Goal: Use online tool/utility: Utilize a website feature to perform a specific function

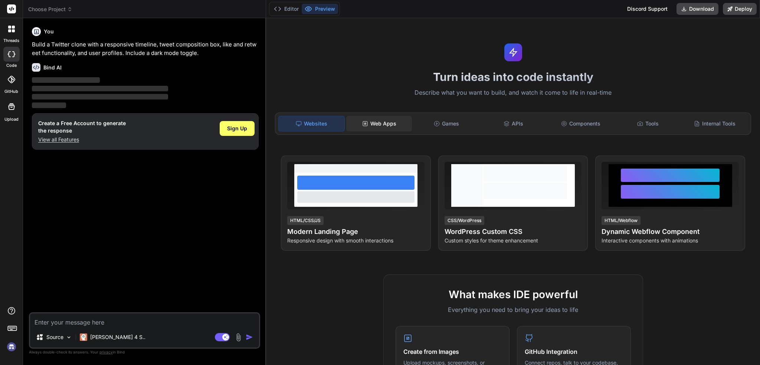
click at [389, 126] on div "Web Apps" at bounding box center [379, 124] width 66 height 16
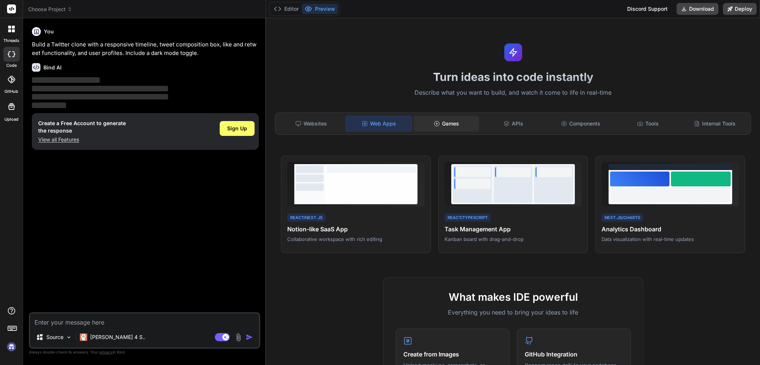
click at [452, 127] on div "Games" at bounding box center [447, 124] width 66 height 16
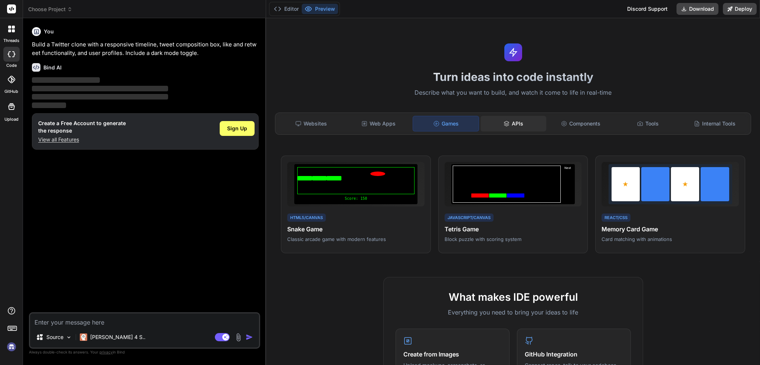
click at [505, 124] on icon at bounding box center [506, 124] width 5 height 1
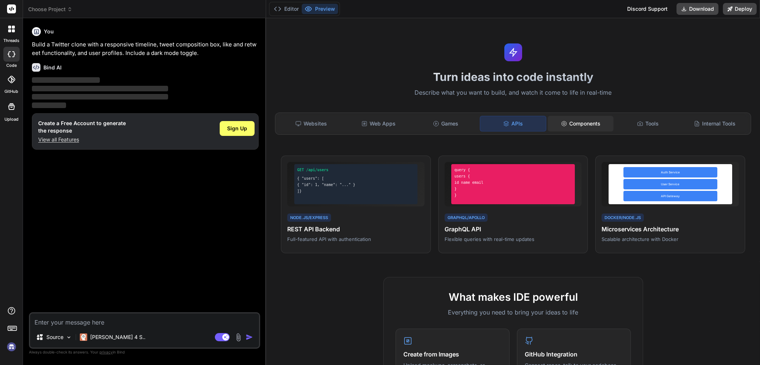
click at [576, 128] on div "Components" at bounding box center [581, 124] width 66 height 16
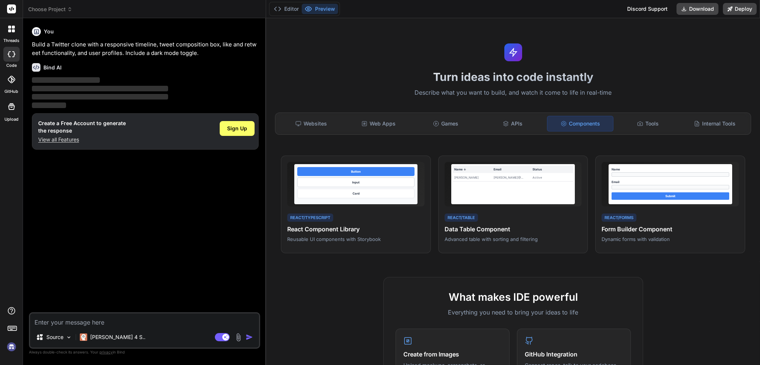
click at [10, 35] on div at bounding box center [12, 29] width 16 height 16
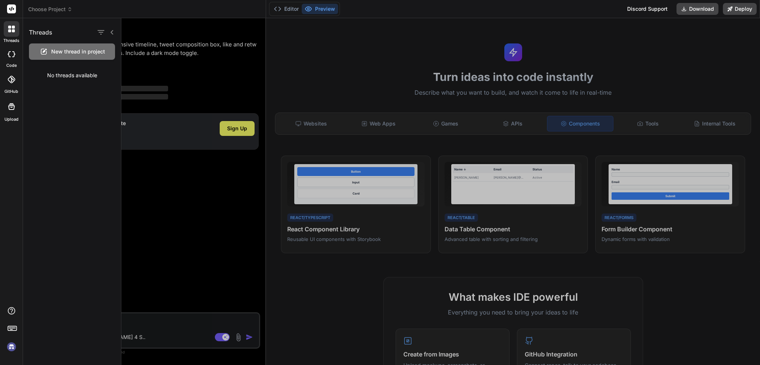
click at [10, 55] on icon at bounding box center [11, 54] width 7 height 6
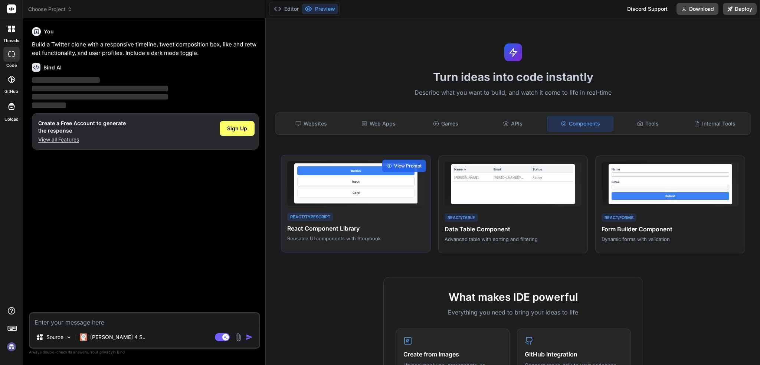
click at [395, 199] on div "Button Input Card" at bounding box center [356, 183] width 124 height 40
click at [403, 167] on span "View Prompt" at bounding box center [407, 166] width 27 height 7
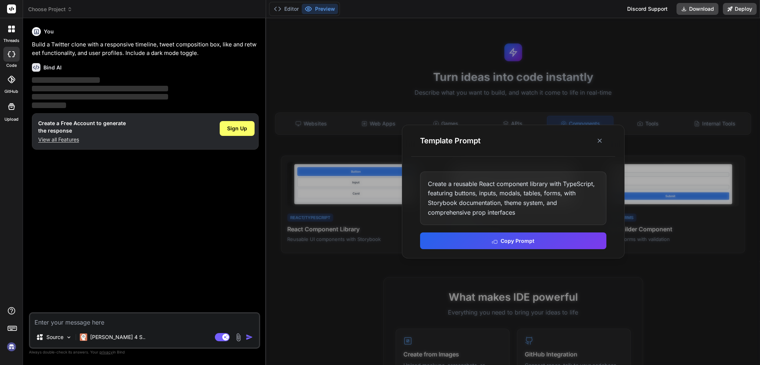
click at [447, 188] on div "Create a reusable React component library with TypeScript, featuring buttons, i…" at bounding box center [513, 198] width 186 height 53
click at [602, 141] on icon at bounding box center [599, 140] width 7 height 7
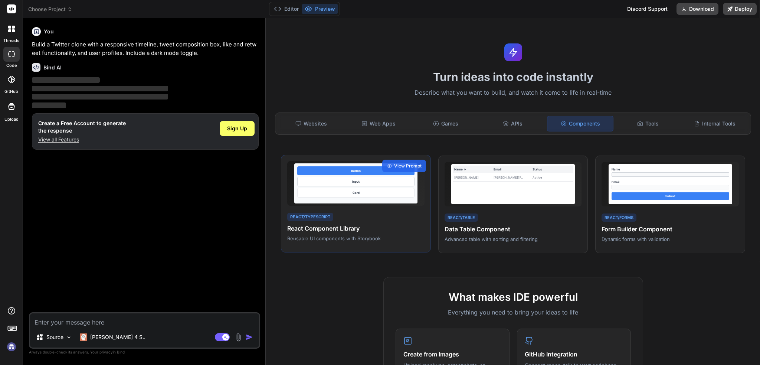
click at [381, 176] on div "Button Input Card" at bounding box center [356, 183] width 124 height 40
click at [391, 168] on div "View Prompt" at bounding box center [404, 166] width 44 height 13
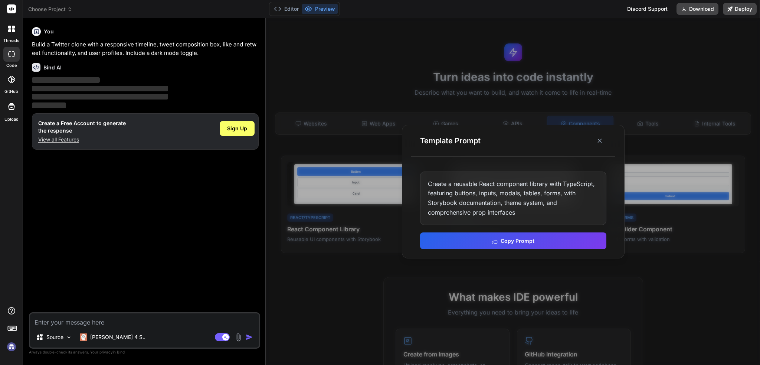
click at [459, 192] on div "Create a reusable React component library with TypeScript, featuring buttons, i…" at bounding box center [513, 198] width 186 height 53
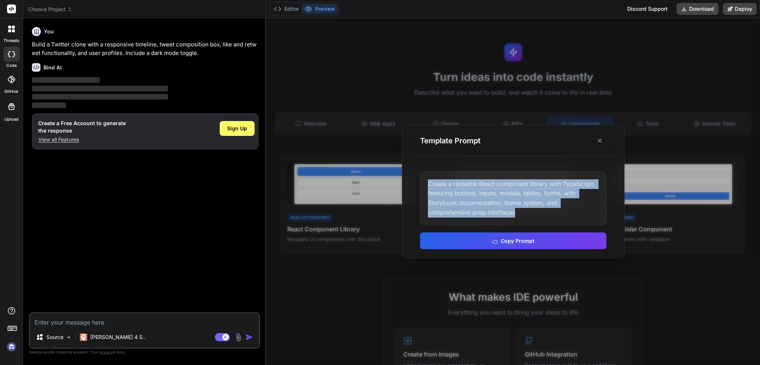
click at [459, 192] on div "Create a reusable React component library with TypeScript, featuring buttons, i…" at bounding box center [513, 198] width 186 height 53
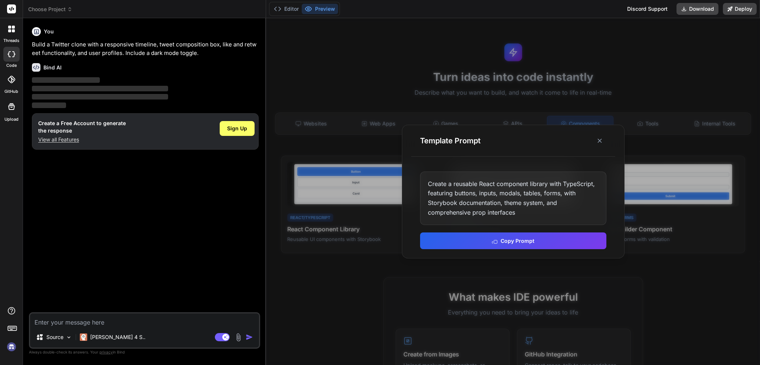
click at [397, 221] on div at bounding box center [513, 191] width 494 height 347
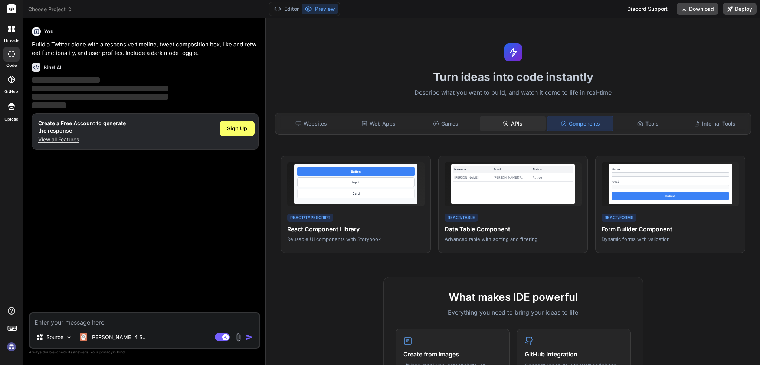
click at [512, 128] on div "APIs" at bounding box center [513, 124] width 66 height 16
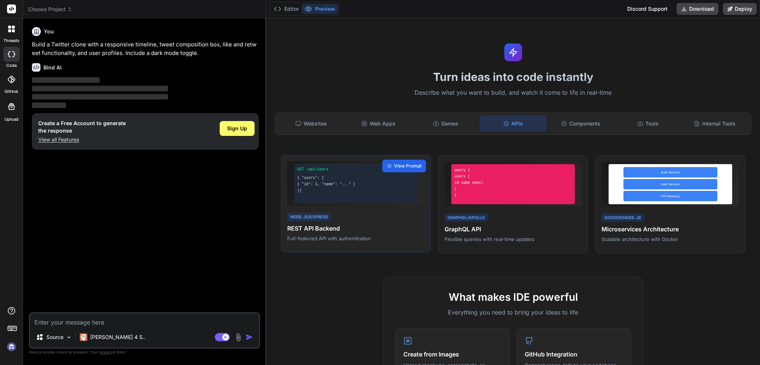
click at [413, 169] on div "View Prompt" at bounding box center [404, 166] width 44 height 13
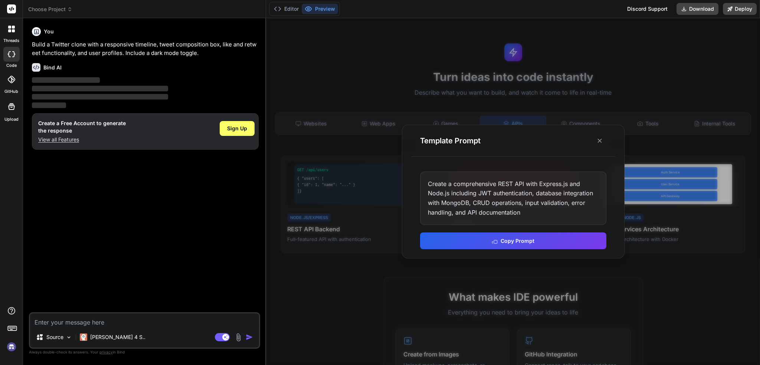
click at [361, 179] on div at bounding box center [513, 191] width 494 height 347
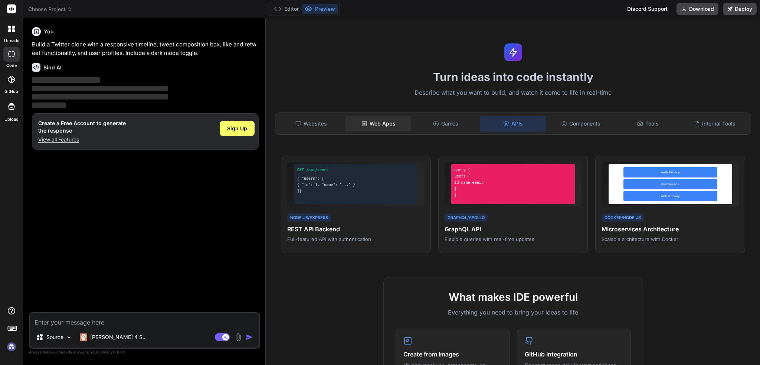
click at [358, 118] on div "Web Apps" at bounding box center [379, 124] width 66 height 16
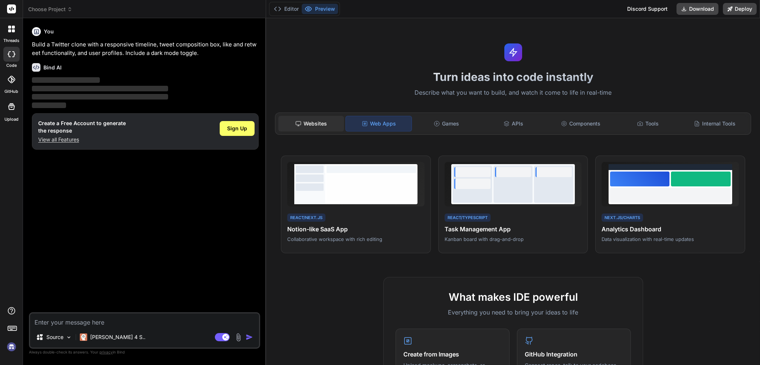
click at [310, 123] on div "Websites" at bounding box center [311, 124] width 66 height 16
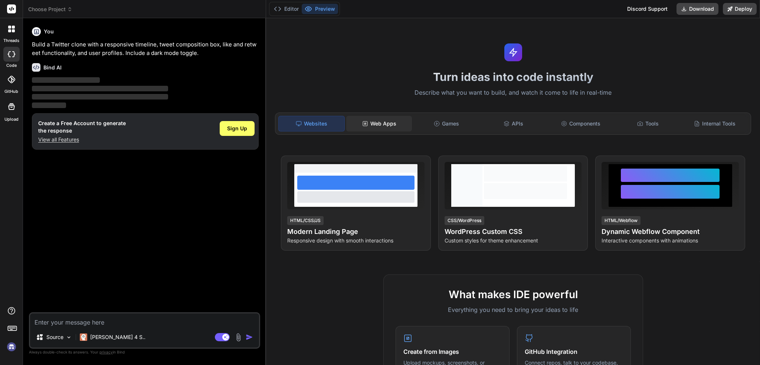
click at [376, 126] on div "Web Apps" at bounding box center [379, 124] width 66 height 16
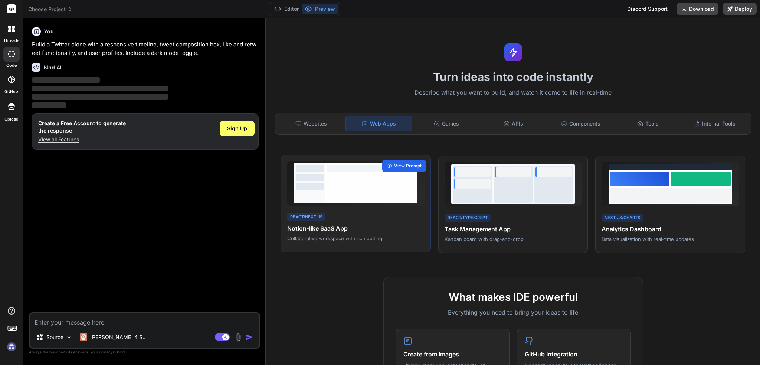
click at [411, 167] on span "View Prompt" at bounding box center [407, 166] width 27 height 7
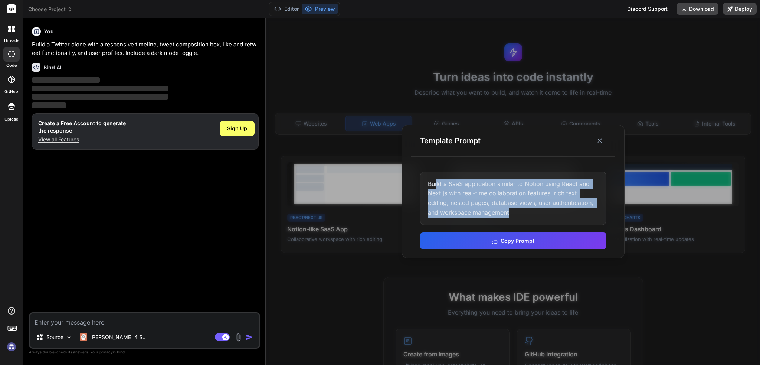
drag, startPoint x: 436, startPoint y: 181, endPoint x: 511, endPoint y: 209, distance: 80.0
click at [511, 209] on div "Build a SaaS application similar to Notion using React and Next.js with real-ti…" at bounding box center [513, 198] width 186 height 53
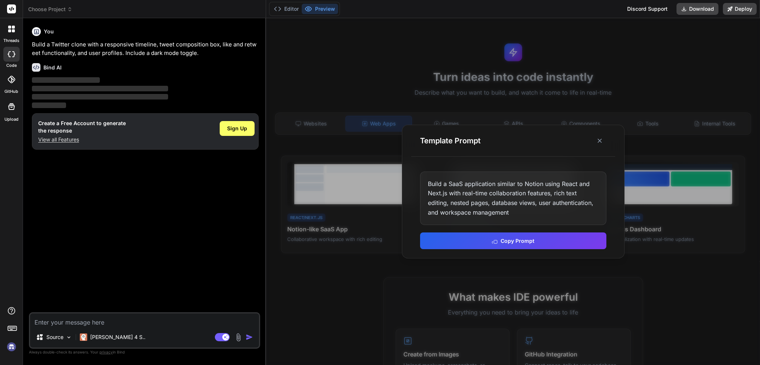
click at [453, 91] on div at bounding box center [513, 191] width 494 height 347
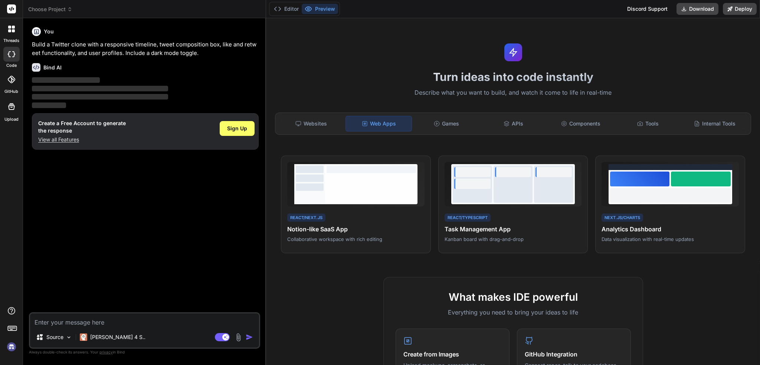
drag, startPoint x: 242, startPoint y: 51, endPoint x: 238, endPoint y: 51, distance: 4.1
type textarea "x"
click at [287, 10] on button "Editor" at bounding box center [286, 9] width 31 height 10
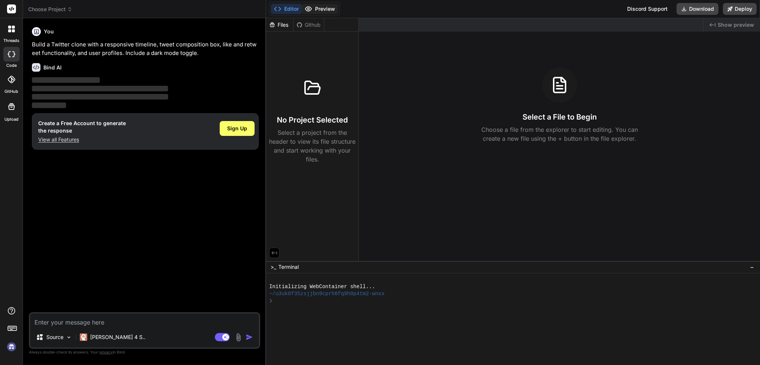
click at [315, 9] on button "Preview" at bounding box center [320, 9] width 36 height 10
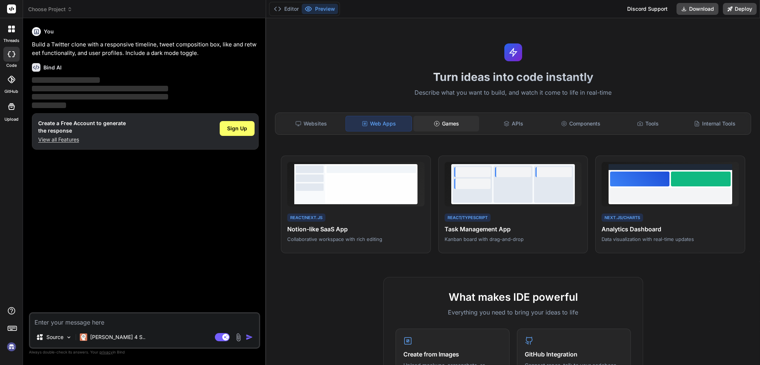
click at [450, 126] on div "Games" at bounding box center [447, 124] width 66 height 16
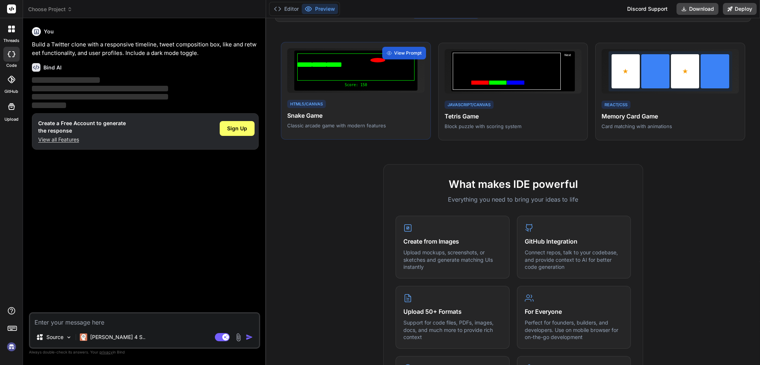
scroll to position [84, 0]
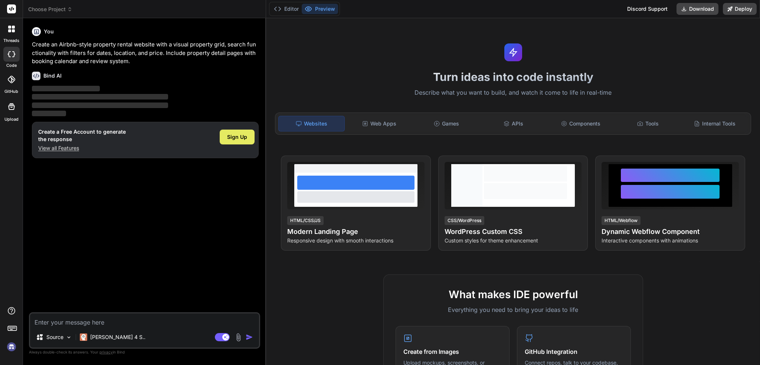
click at [235, 137] on span "Sign Up" at bounding box center [237, 136] width 20 height 7
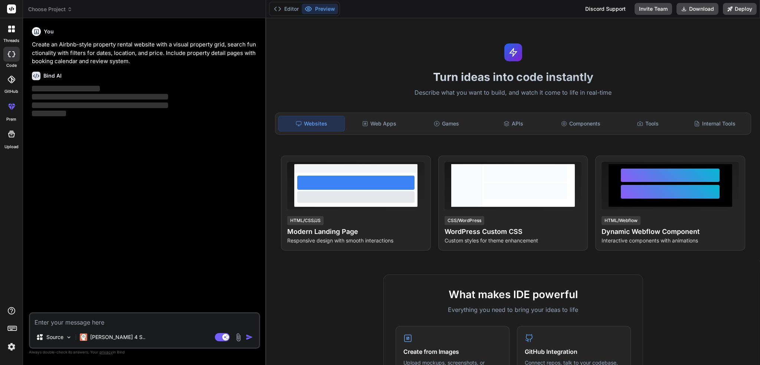
click at [102, 50] on p "Create an Airbnb-style property rental website with a visual property grid, sea…" at bounding box center [145, 52] width 227 height 25
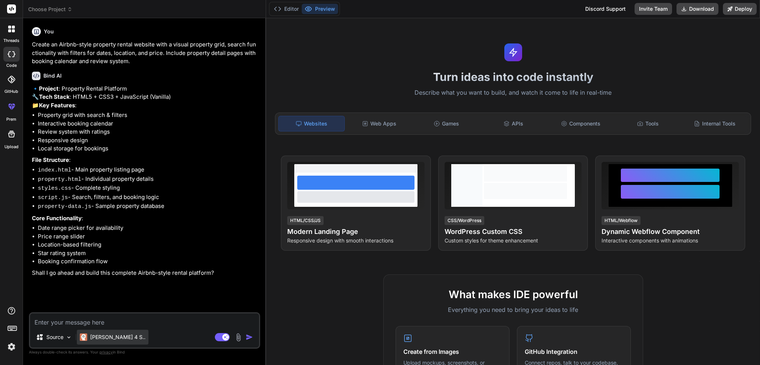
click at [94, 336] on p "[PERSON_NAME] 4 S.." at bounding box center [117, 336] width 55 height 7
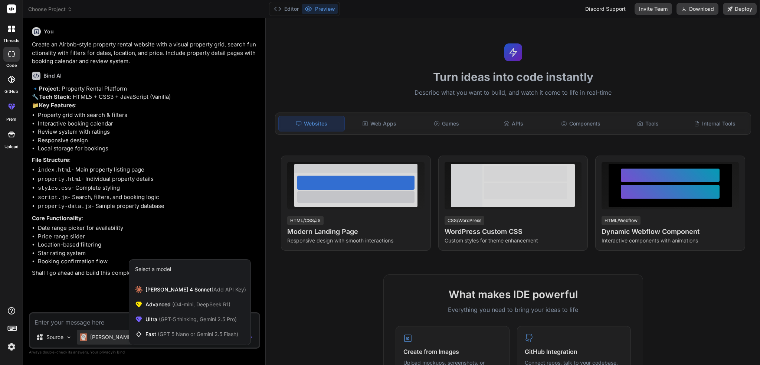
click at [100, 302] on div at bounding box center [380, 182] width 760 height 365
type textarea "x"
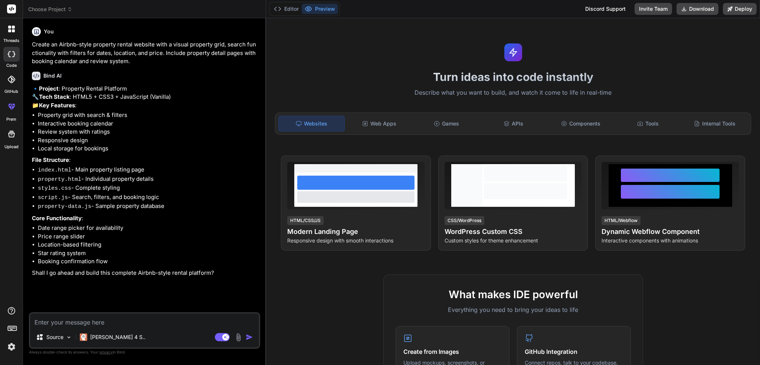
click at [94, 320] on textarea at bounding box center [144, 319] width 229 height 13
click at [94, 321] on textarea at bounding box center [144, 319] width 229 height 13
type textarea "n"
type textarea "x"
type textarea "no"
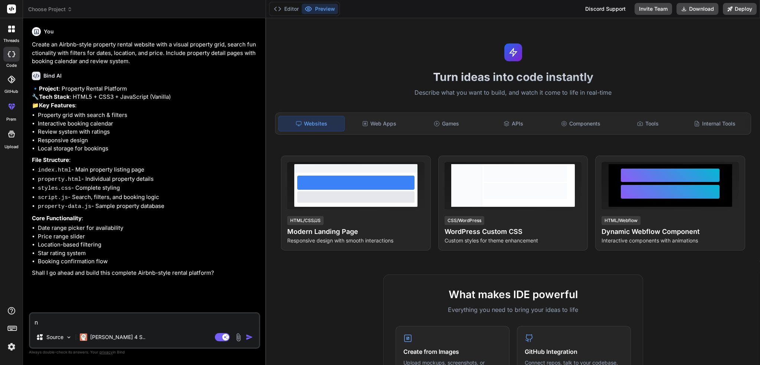
type textarea "x"
type textarea "no"
type textarea "x"
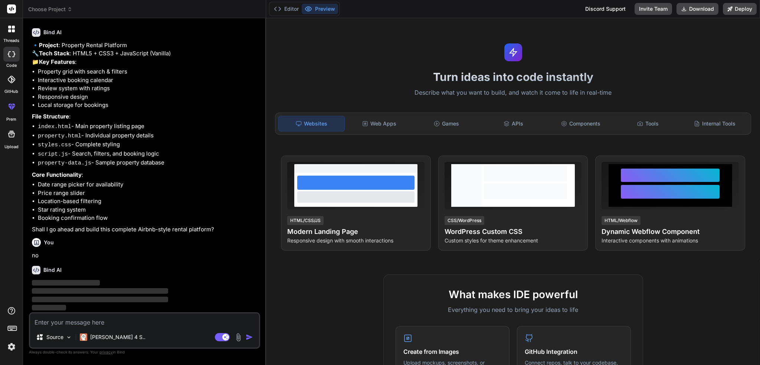
scroll to position [55, 0]
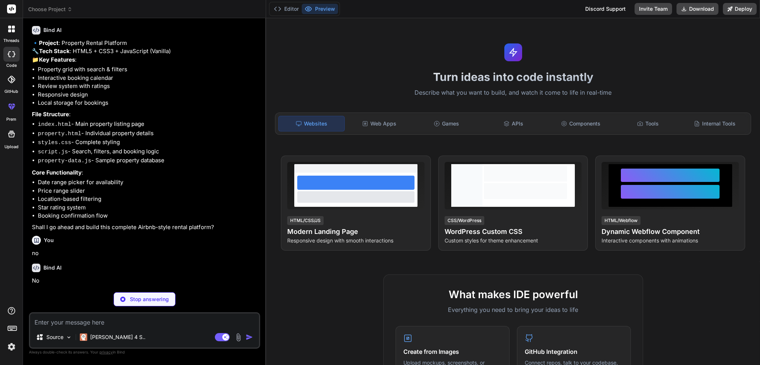
click at [48, 11] on span "Choose Project" at bounding box center [50, 9] width 44 height 7
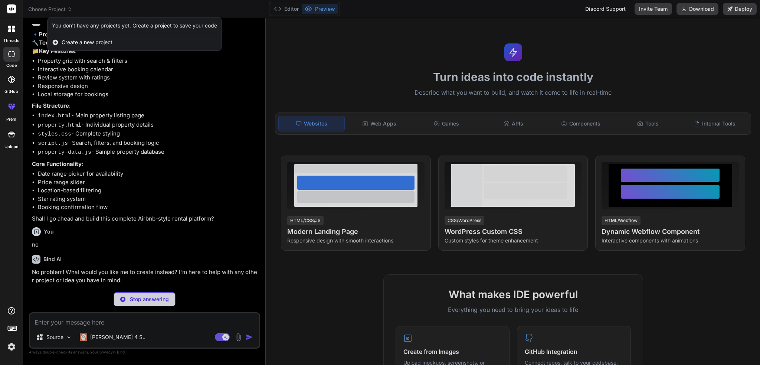
click at [62, 42] on span "Create a new project" at bounding box center [87, 42] width 51 height 7
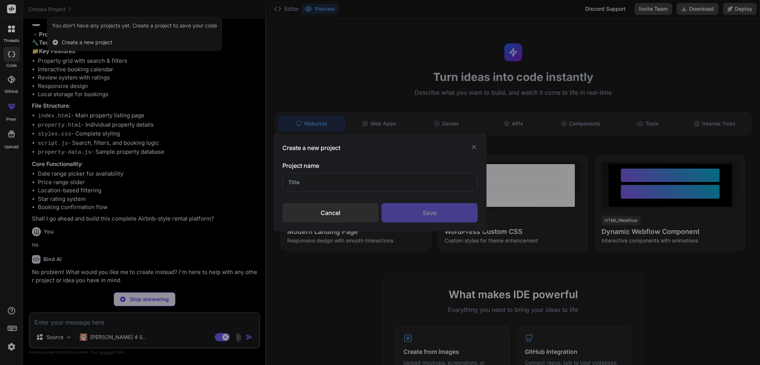
scroll to position [40, 0]
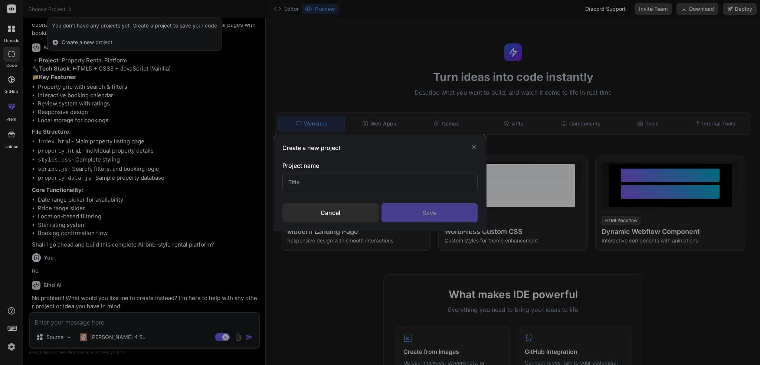
click at [328, 180] on input "text" at bounding box center [380, 182] width 195 height 18
type textarea "x"
type input "EDI"
click at [419, 219] on div "Save" at bounding box center [430, 212] width 96 height 19
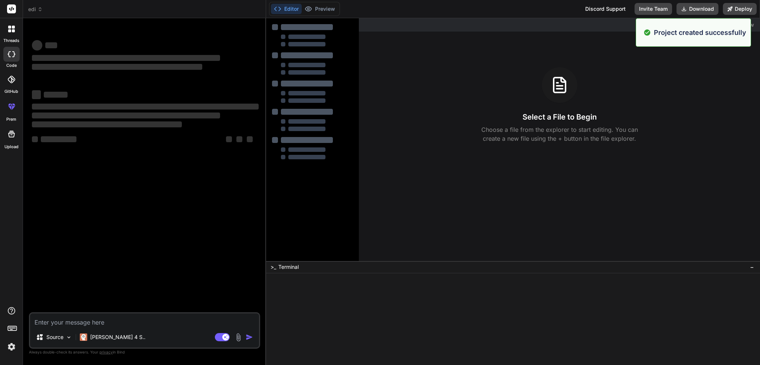
scroll to position [0, 0]
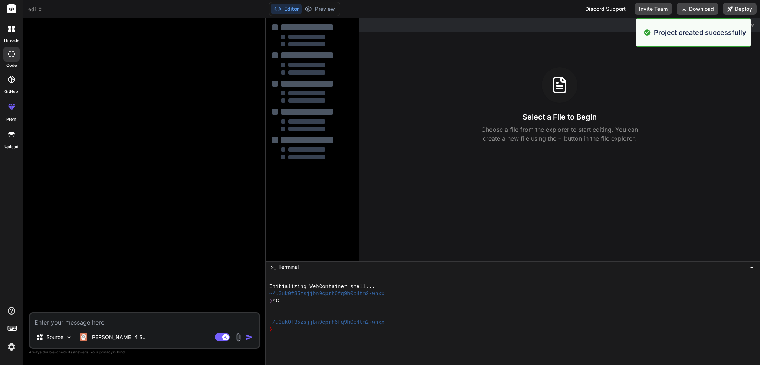
type textarea "x"
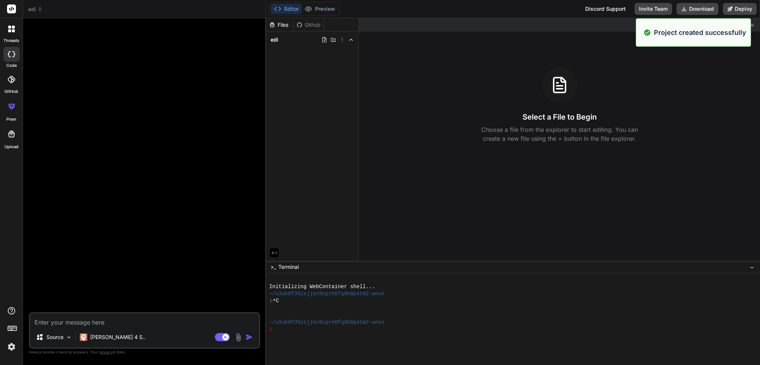
click at [116, 325] on textarea at bounding box center [144, 319] width 229 height 13
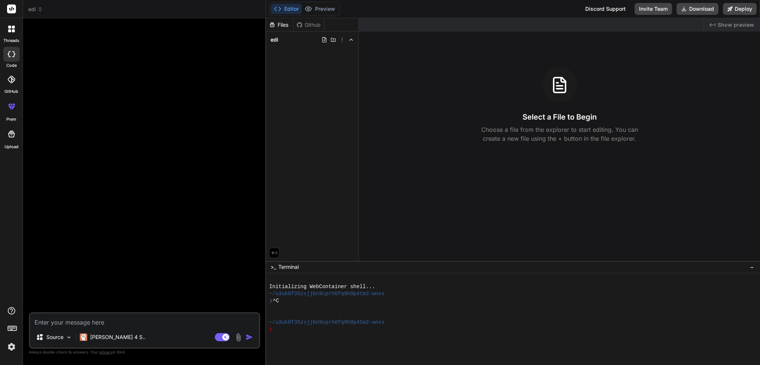
click at [92, 321] on textarea at bounding box center [144, 319] width 229 height 13
paste textarea "data management UI for apps which is functional not focused on UI design and UX…"
type textarea "data management UI for apps which is functional not focused on UI design and UX…"
type textarea "x"
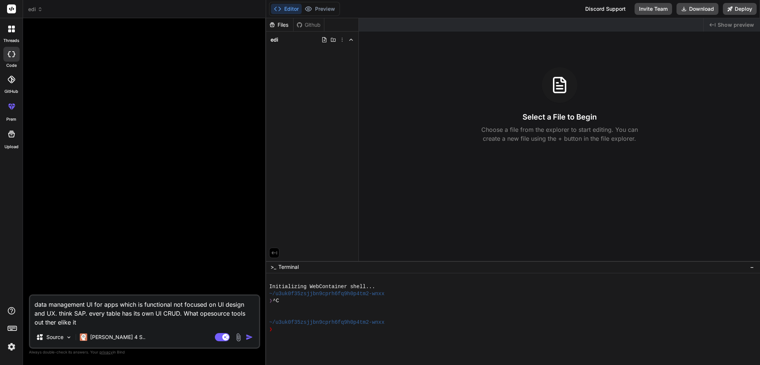
click at [125, 325] on textarea "data management UI for apps which is functional not focused on UI design and UX…" at bounding box center [144, 311] width 229 height 31
paste textarea "So myu data is in Vertica, and I need to give access to that data to downstream…"
type textarea "data management UI for apps which is functional not focused on UI design and UX…"
type textarea "x"
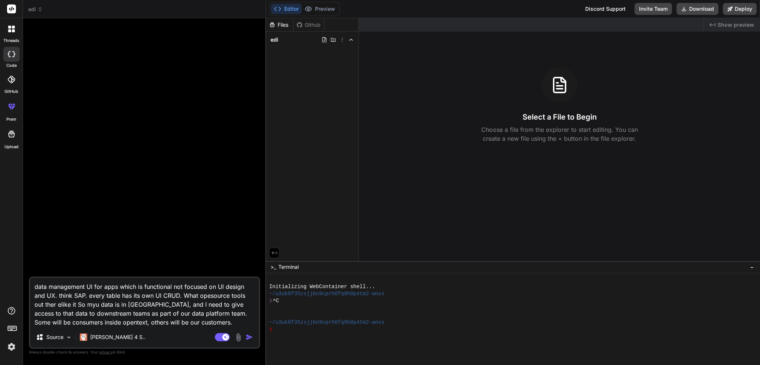
click at [171, 323] on textarea "data management UI for apps which is functional not focused on UI design and UX…" at bounding box center [144, 302] width 229 height 49
paste textarea "Can you product a demo which would work with onboarding metadata for our custom…"
type textarea "data management UI for apps which is functional not focused on UI design and UX…"
type textarea "x"
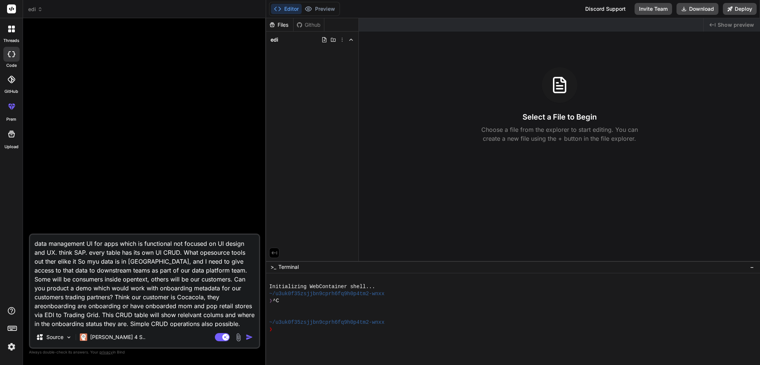
scroll to position [0, 0]
type textarea "data management UI for apps which is functional not focused on UI design and UX…"
click at [249, 340] on img "button" at bounding box center [249, 336] width 7 height 7
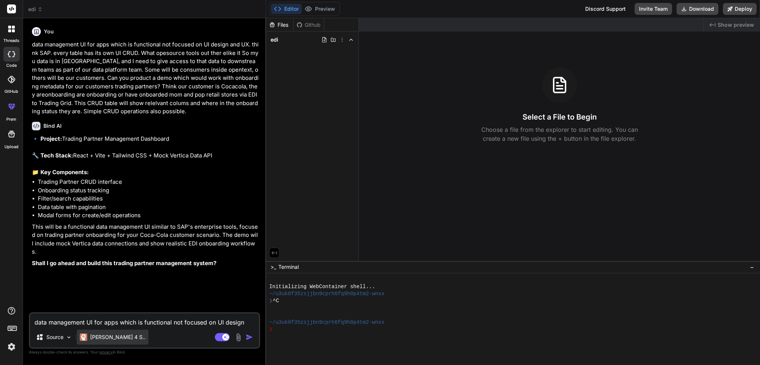
click at [113, 330] on div "[PERSON_NAME] 4 S.." at bounding box center [113, 337] width 72 height 15
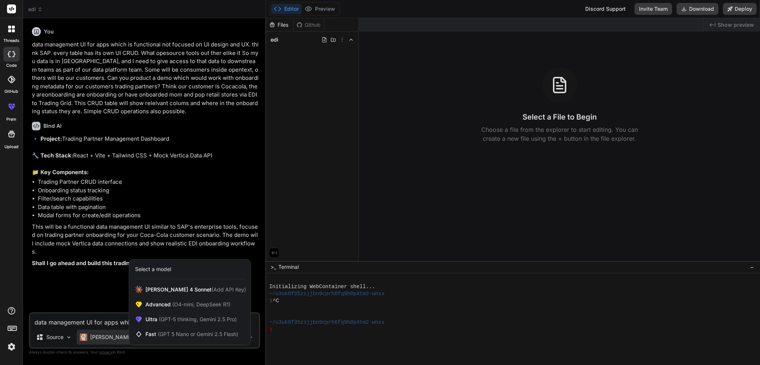
click at [111, 320] on div at bounding box center [380, 182] width 760 height 365
type textarea "x"
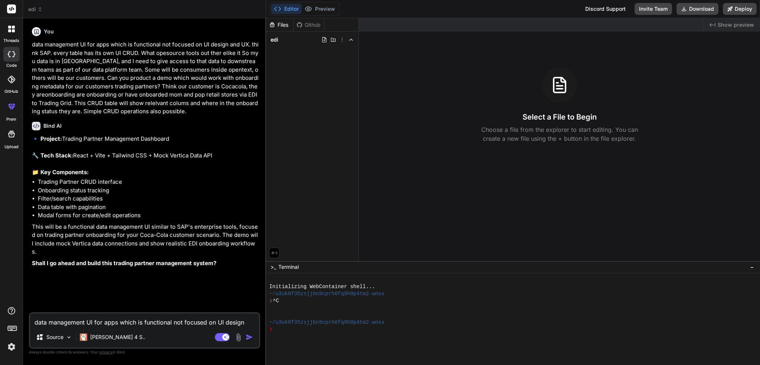
click at [111, 318] on textarea "data management UI for apps which is functional not focused on UI design and UX…" at bounding box center [144, 319] width 229 height 13
type textarea "y"
type textarea "x"
type textarea "ye"
type textarea "x"
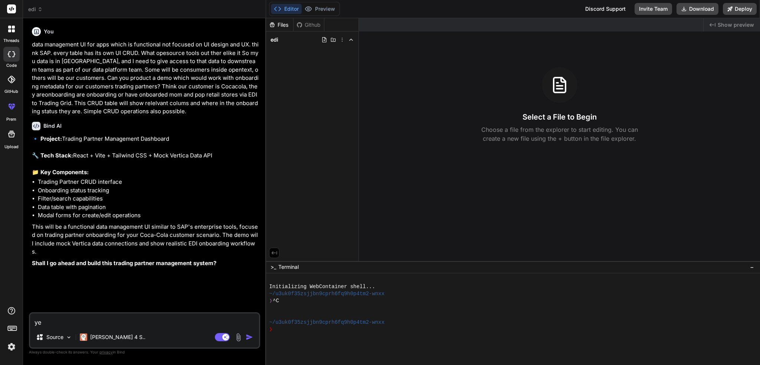
type textarea "yes"
type textarea "x"
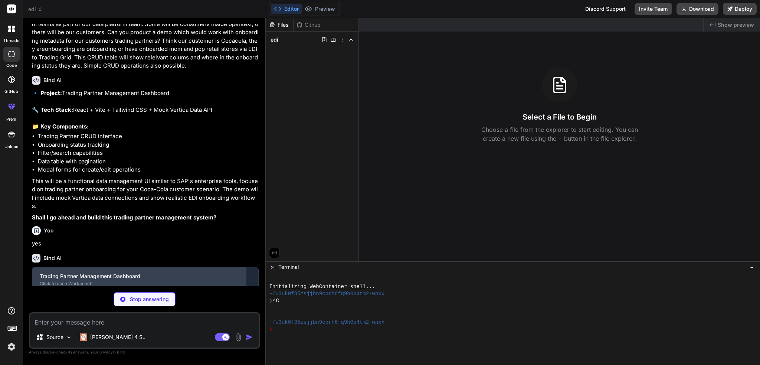
scroll to position [65, 0]
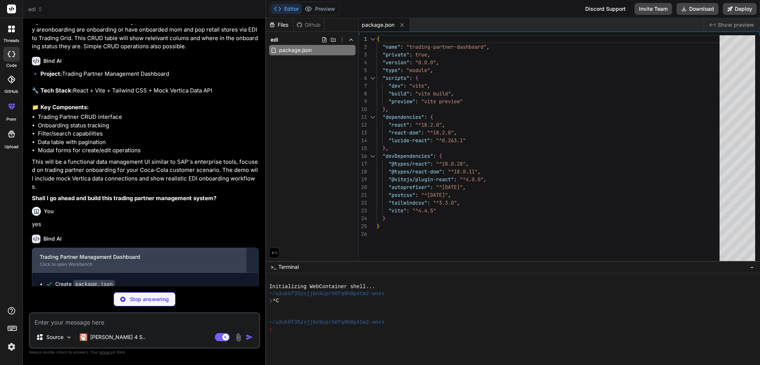
type textarea "x"
type textarea "import { defineConfig } from 'vite' import react from '@vitejs/plugin-react' ex…"
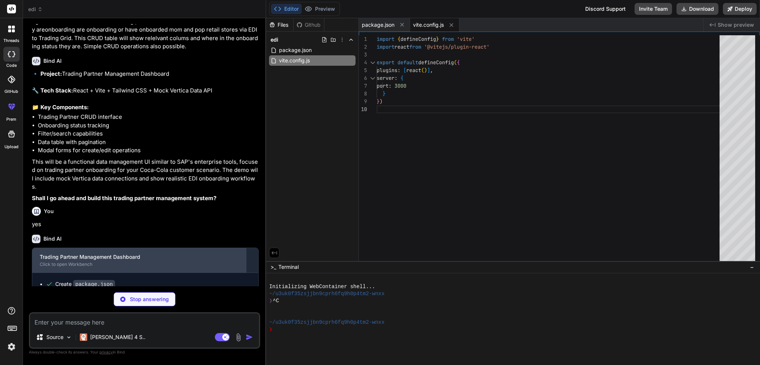
type textarea "x"
type textarea "}"
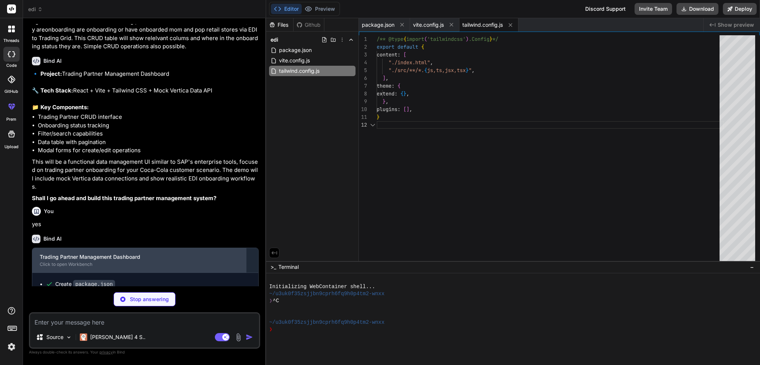
type textarea "x"
type textarea "export default { plugins: { tailwindcss: {}, autoprefixer: {}, }, }"
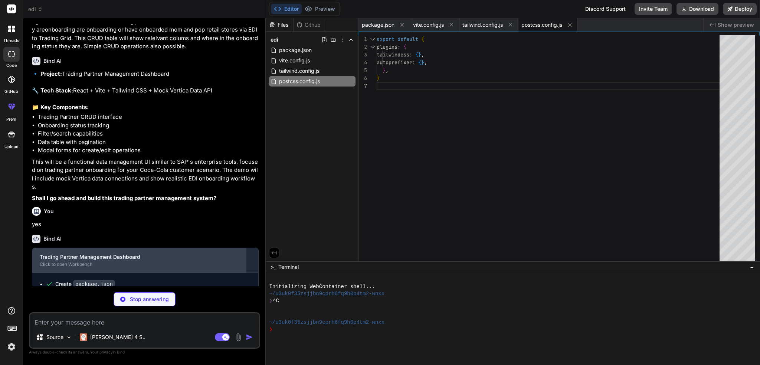
type textarea "x"
type textarea "<script type="module" src="/src/main.jsx"></script> </body> </html>"
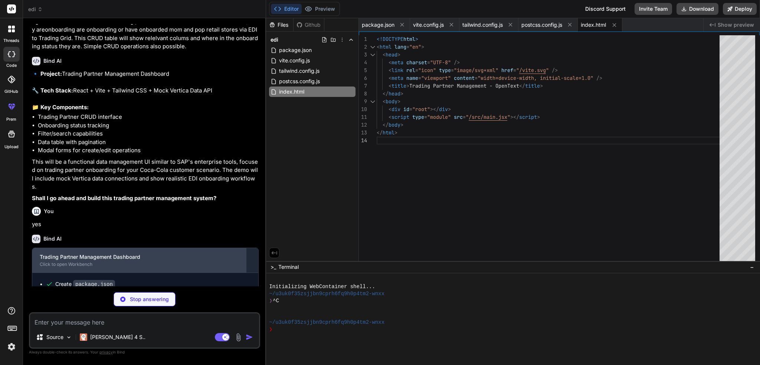
type textarea "x"
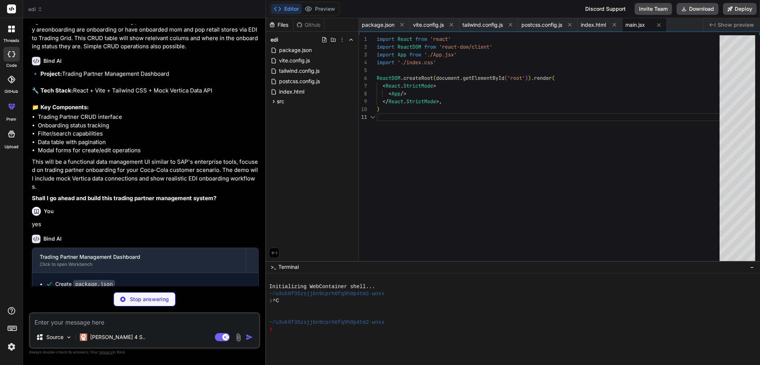
type textarea "x"
type textarea "@tailwind base; @tailwind components; @tailwind utilities;"
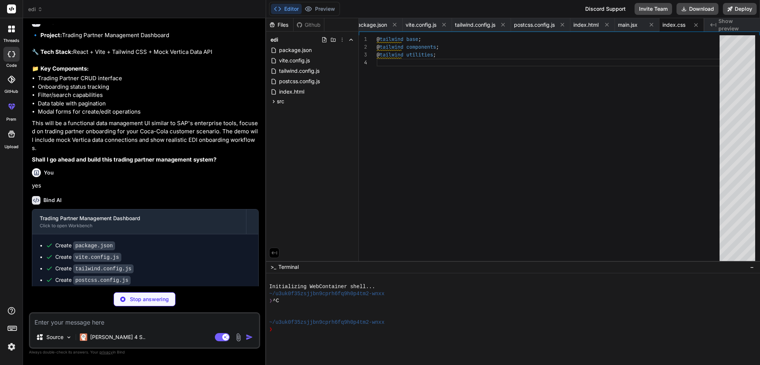
scroll to position [145, 0]
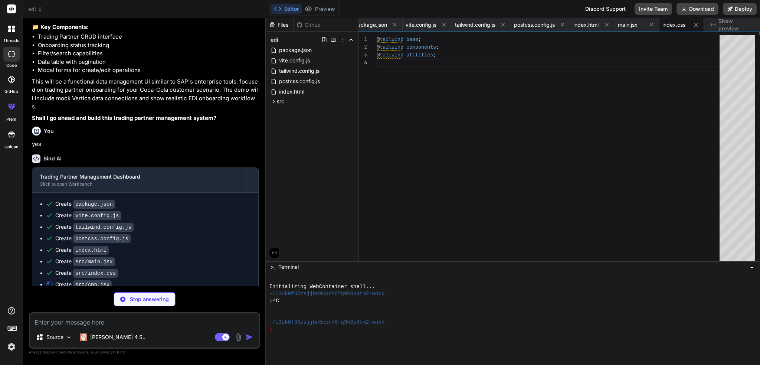
type textarea "x"
type textarea "/> )} </div> ); } export default App;"
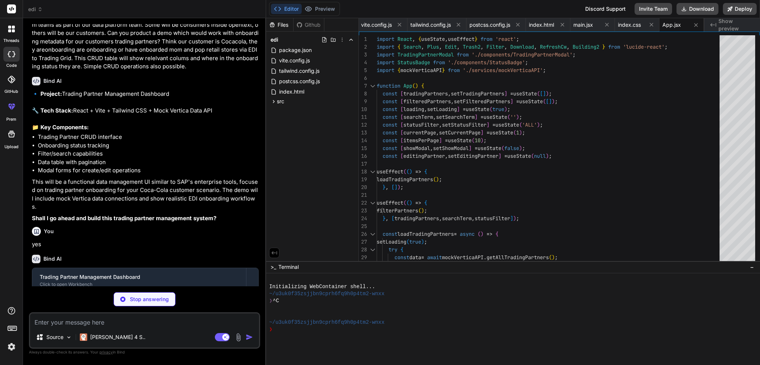
scroll to position [156, 0]
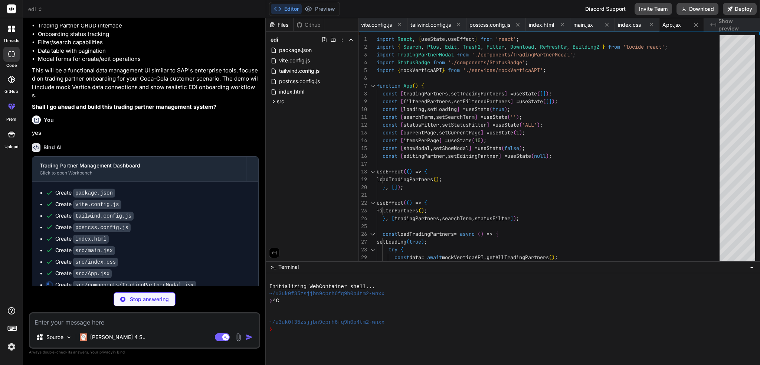
type textarea "x"
type textarea "); }; export default StatusBadge;"
type textarea "x"
type textarea "} // Export singleton instance export const mockVerticaAPI = new MockVerticaAPI…"
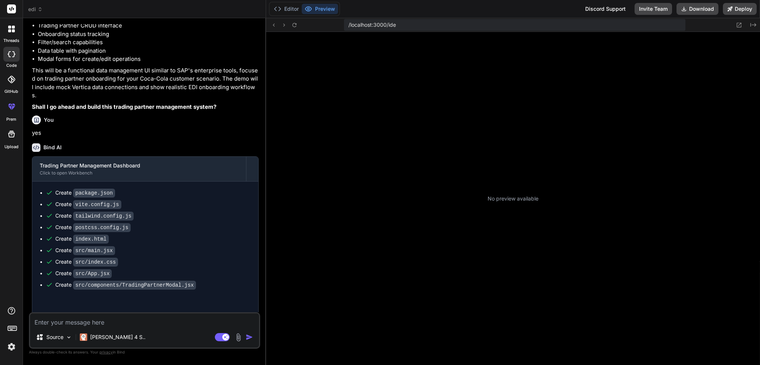
type textarea "x"
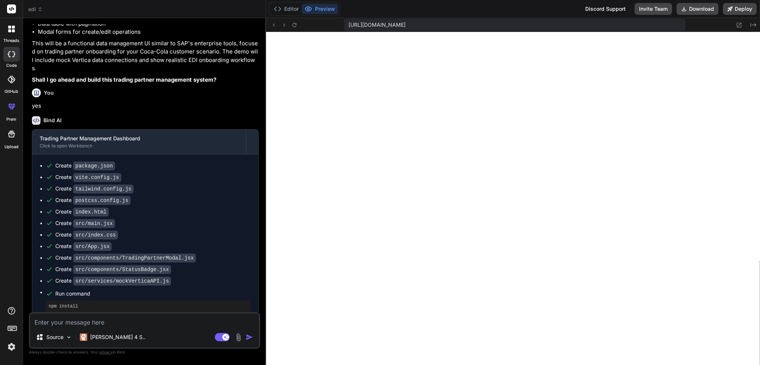
scroll to position [208, 0]
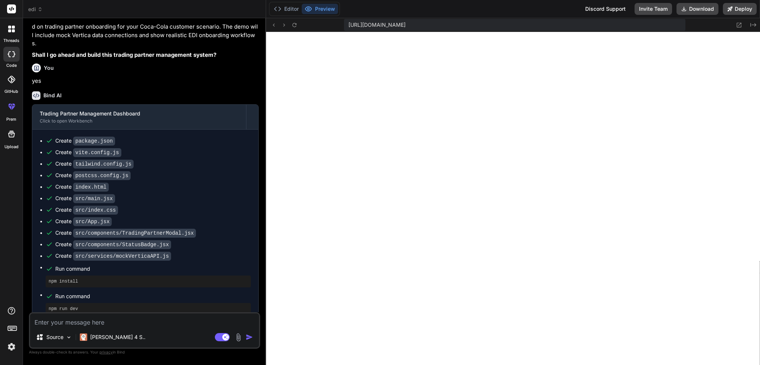
click at [90, 322] on textarea at bounding box center [144, 319] width 229 height 13
paste textarea "OK lets change that and build a new one where its about having coca cola manage…"
type textarea "OK lets change that and build a new one where its about having coca cola manage…"
type textarea "x"
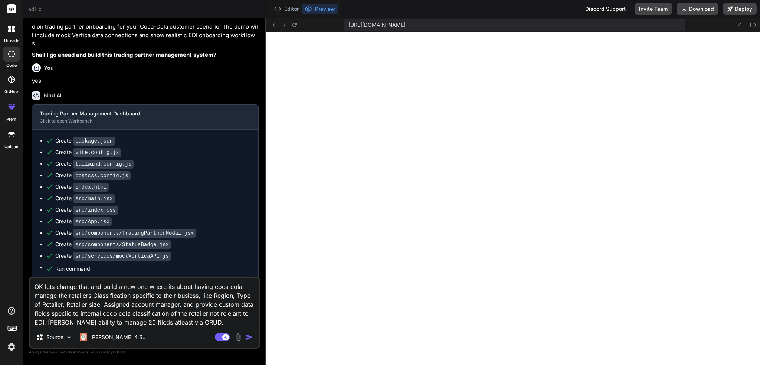
click at [196, 321] on textarea "OK lets change that and build a new one where its about having coca cola manage…" at bounding box center [144, 302] width 229 height 49
paste textarea "adjust that so certain fields are not editable. show which retailers are connec…"
type textarea "OK lets change that and build a new one where its about having coca cola manage…"
type textarea "x"
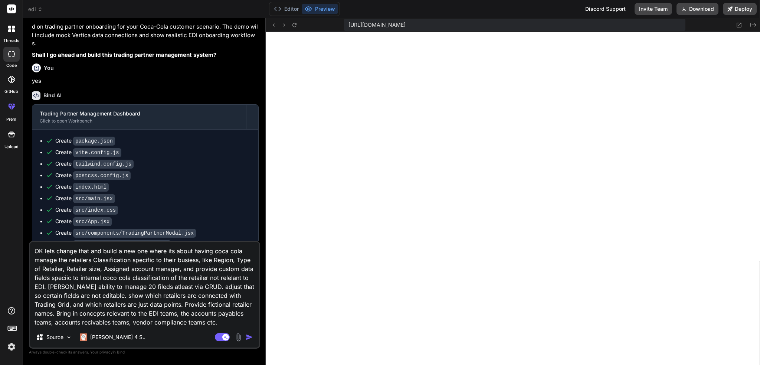
type textarea "OK lets change that and build a new one where its about having coca cola manage…"
click at [252, 340] on img "button" at bounding box center [249, 336] width 7 height 7
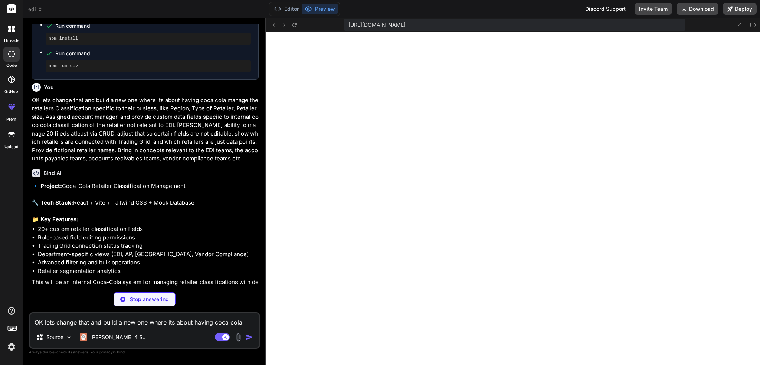
scroll to position [445, 0]
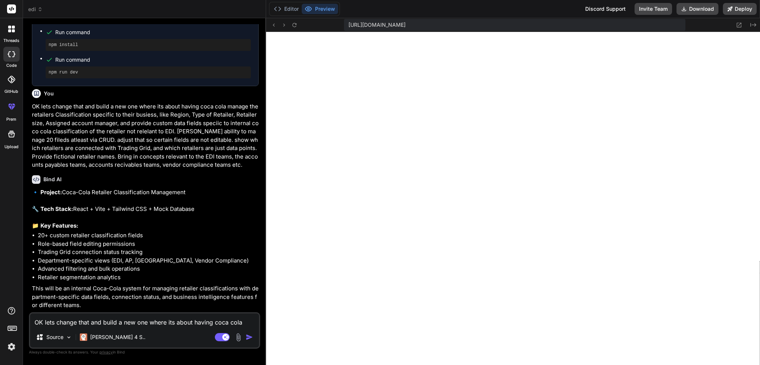
type textarea "x"
click at [142, 326] on textarea "OK lets change that and build a new one where its about having coca cola manage…" at bounding box center [144, 319] width 229 height 13
click at [92, 319] on textarea "OK lets change that and build a new one where its about having coca cola manage…" at bounding box center [144, 319] width 229 height 13
type textarea "A"
type textarea "x"
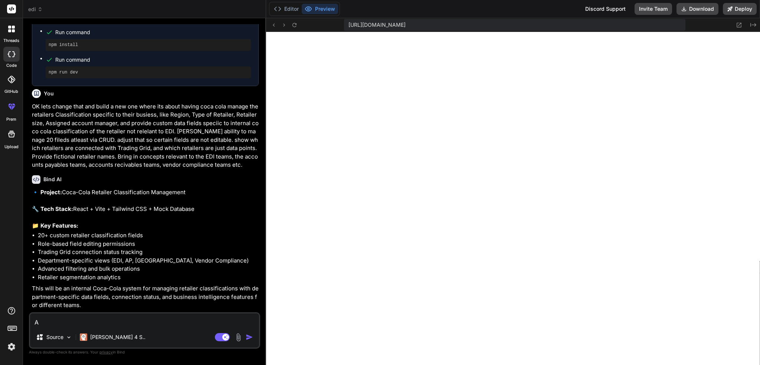
type textarea "Al"
type textarea "x"
type textarea "Als"
type textarea "x"
type textarea "Also"
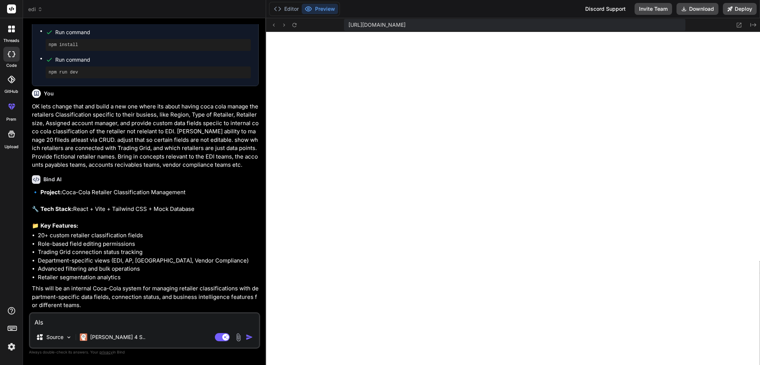
type textarea "x"
type textarea "Also"
type textarea "x"
paste textarea "Now build configeration screens which allow for t he data records to be added, …"
type textarea "Also Now build configeration screens which allow for t he data records to be ad…"
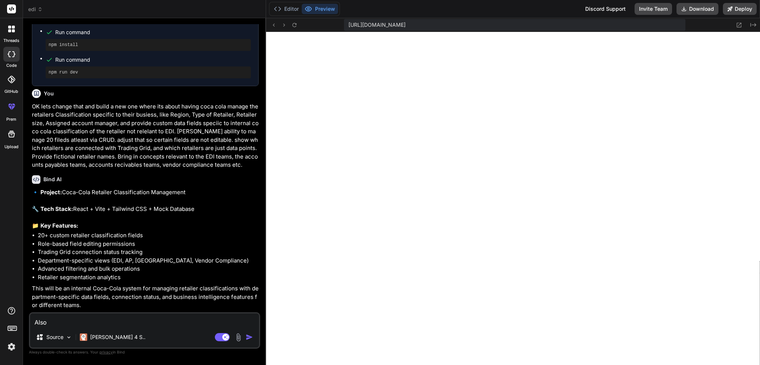
type textarea "x"
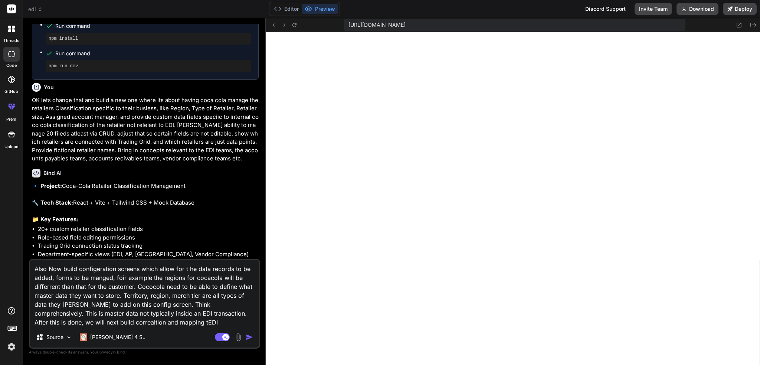
type textarea "Also Now build configeration screens which allow for t he data records to be ad…"
click at [254, 335] on button "button" at bounding box center [251, 336] width 10 height 7
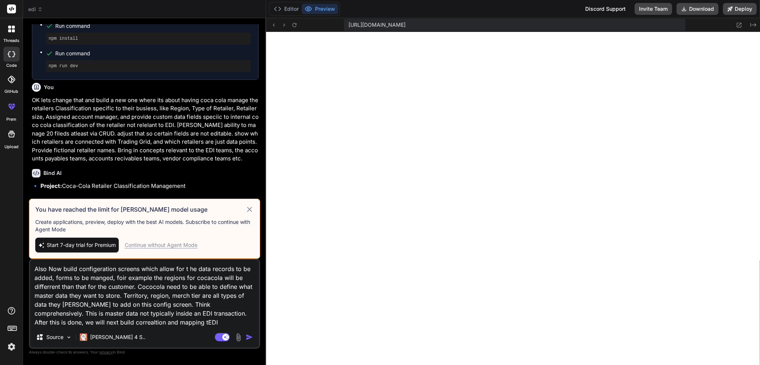
click at [250, 338] on img "button" at bounding box center [249, 336] width 7 height 7
click at [155, 248] on div "Continue without Agent Mode" at bounding box center [161, 244] width 73 height 7
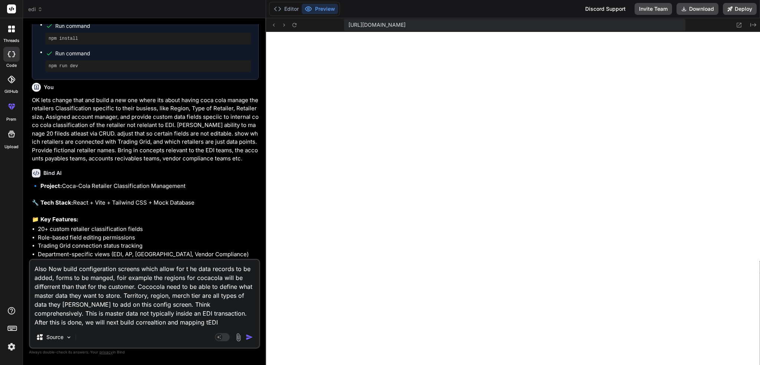
click at [246, 338] on img "button" at bounding box center [249, 336] width 7 height 7
type textarea "x"
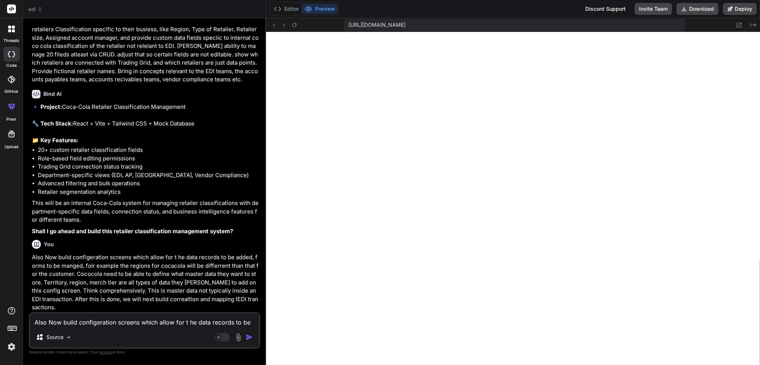
scroll to position [564, 0]
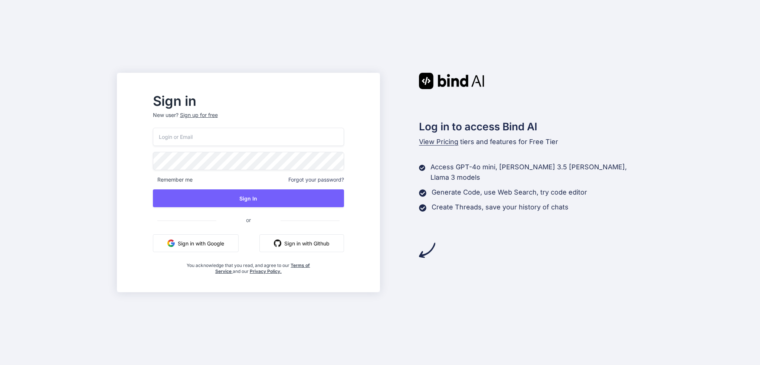
click at [235, 239] on button "Sign in with Google" at bounding box center [196, 243] width 86 height 18
